Goal: Task Accomplishment & Management: Use online tool/utility

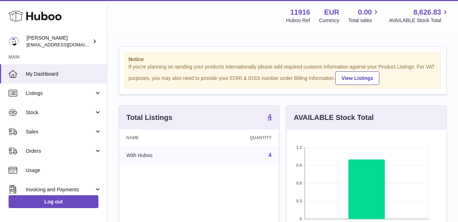
scroll to position [112, 160]
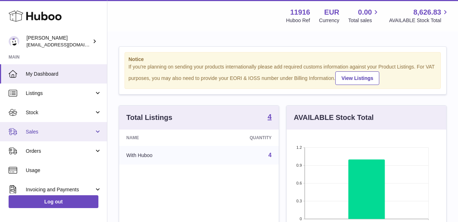
click at [65, 132] on span "Sales" at bounding box center [60, 132] width 68 height 7
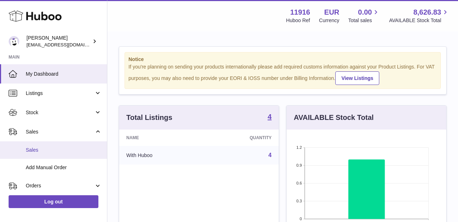
click at [57, 153] on link "Sales" at bounding box center [53, 151] width 107 height 18
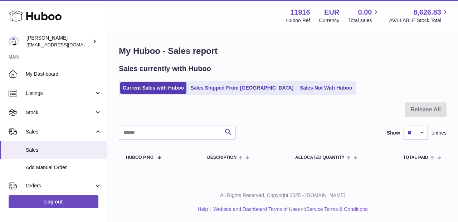
scroll to position [1, 0]
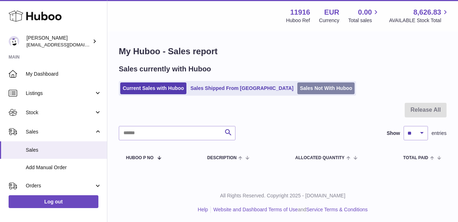
click at [297, 89] on link "Sales Not With Huboo" at bounding box center [325, 89] width 57 height 12
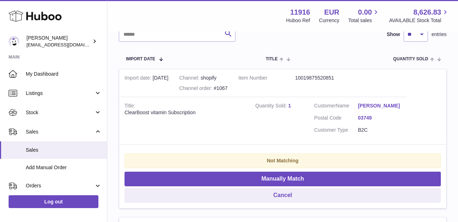
scroll to position [131, 0]
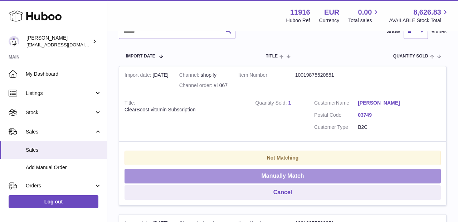
click at [256, 171] on button "Manually Match" at bounding box center [282, 176] width 316 height 15
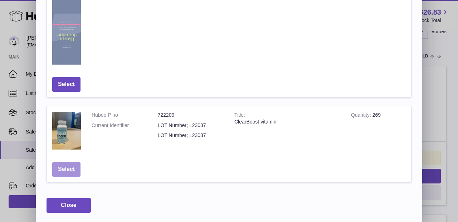
scroll to position [441, 0]
click at [66, 167] on button "Select" at bounding box center [66, 170] width 28 height 15
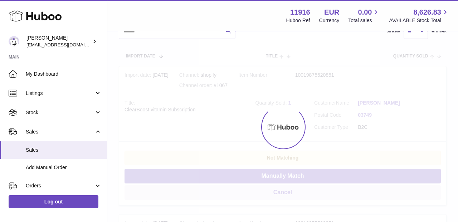
scroll to position [0, 0]
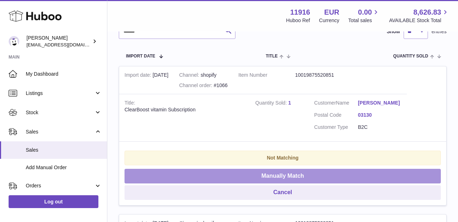
click at [192, 172] on button "Manually Match" at bounding box center [282, 176] width 316 height 15
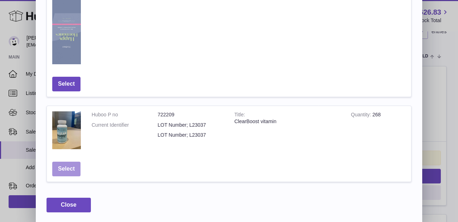
scroll to position [441, 0]
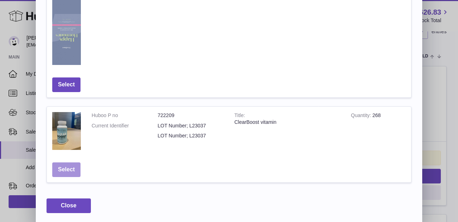
click at [64, 171] on button "Select" at bounding box center [66, 170] width 28 height 15
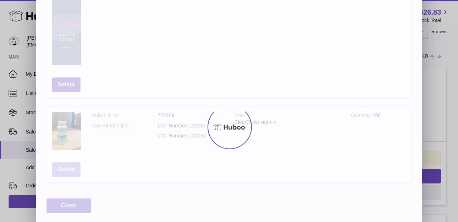
scroll to position [0, 0]
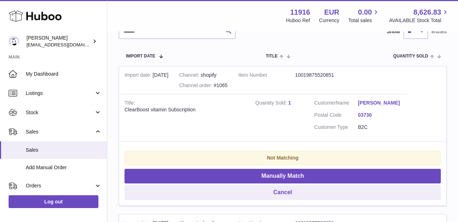
click at [293, 98] on td "Quantity Sold 1" at bounding box center [279, 118] width 59 height 48
click at [289, 100] on link "1" at bounding box center [289, 103] width 3 height 6
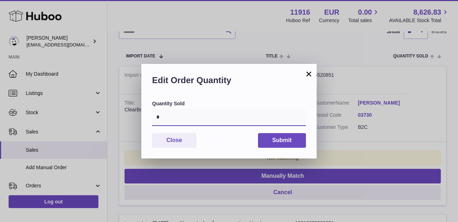
click at [190, 120] on input "*" at bounding box center [229, 117] width 154 height 17
type input "*"
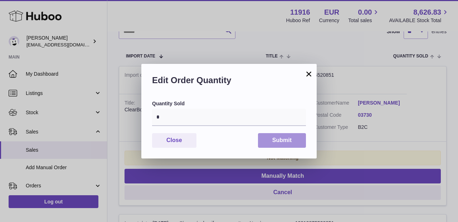
click at [294, 138] on button "Submit" at bounding box center [282, 140] width 48 height 15
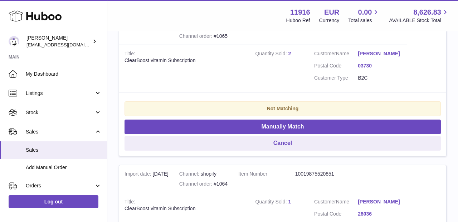
scroll to position [185, 0]
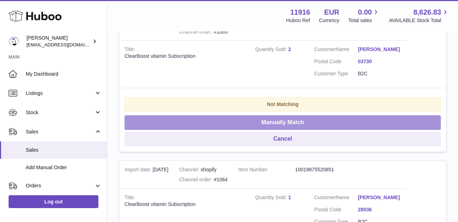
click at [285, 123] on button "Manually Match" at bounding box center [282, 123] width 316 height 15
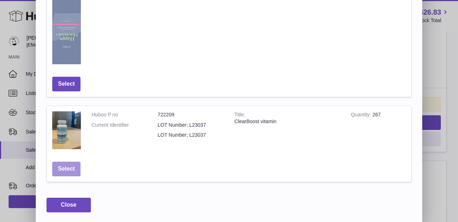
scroll to position [441, 0]
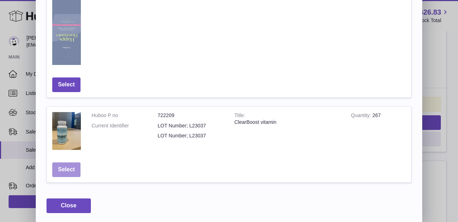
click at [68, 165] on button "Select" at bounding box center [66, 170] width 28 height 15
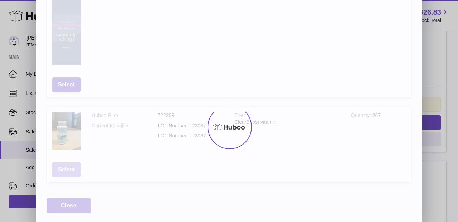
scroll to position [0, 0]
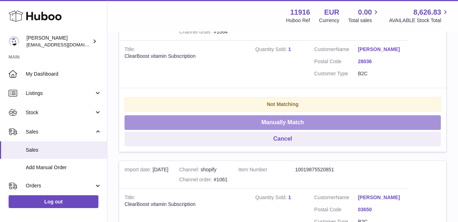
click at [211, 124] on button "Manually Match" at bounding box center [282, 123] width 316 height 15
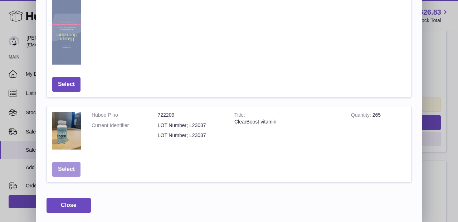
scroll to position [441, 0]
click at [69, 172] on button "Select" at bounding box center [66, 170] width 28 height 15
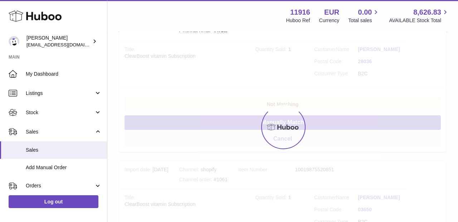
scroll to position [0, 0]
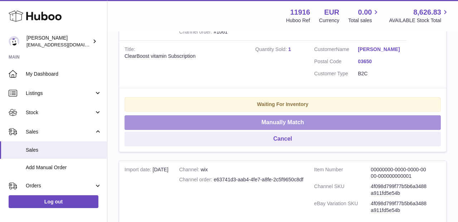
click at [249, 119] on button "Manually Match" at bounding box center [282, 123] width 316 height 15
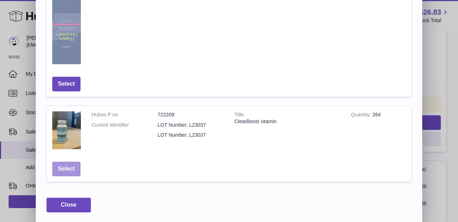
scroll to position [441, 0]
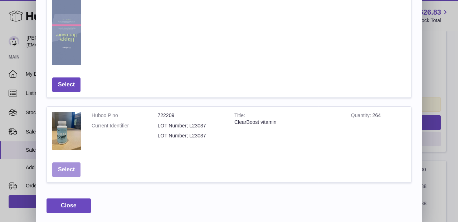
click at [66, 168] on button "Select" at bounding box center [66, 170] width 28 height 15
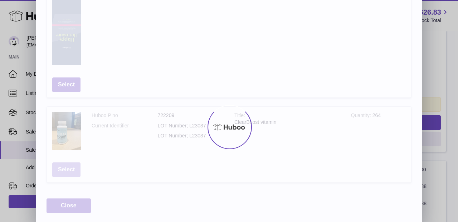
scroll to position [0, 0]
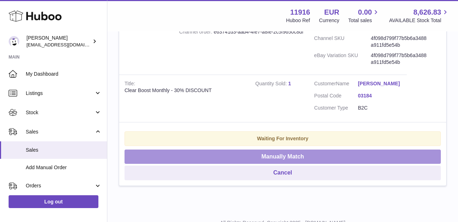
click at [207, 153] on button "Manually Match" at bounding box center [282, 157] width 316 height 15
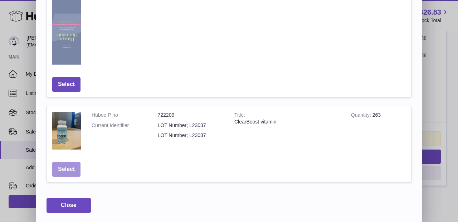
scroll to position [441, 0]
click at [67, 165] on button "Select" at bounding box center [66, 170] width 28 height 15
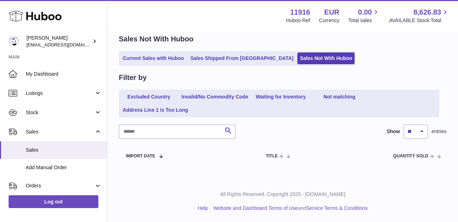
scroll to position [29, 0]
